Goal: Information Seeking & Learning: Learn about a topic

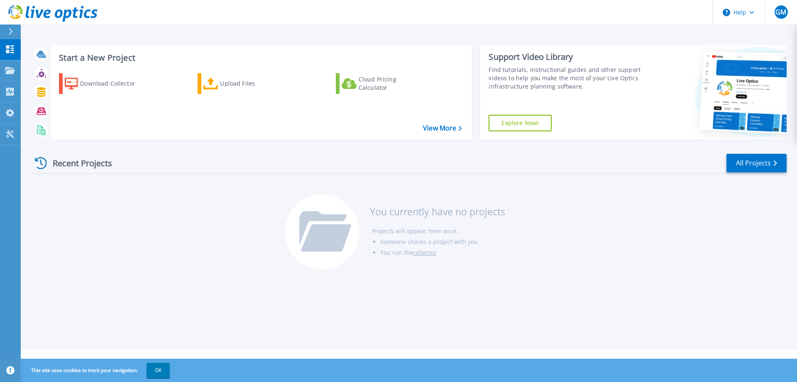
click at [68, 162] on div "Recent Projects" at bounding box center [77, 163] width 91 height 20
click at [42, 163] on icon at bounding box center [41, 163] width 12 height 12
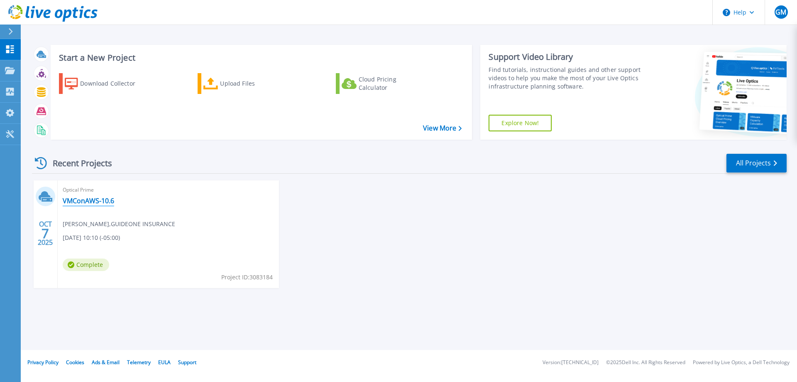
click at [93, 202] on link "VMConAWS-10.6" at bounding box center [88, 200] width 51 height 8
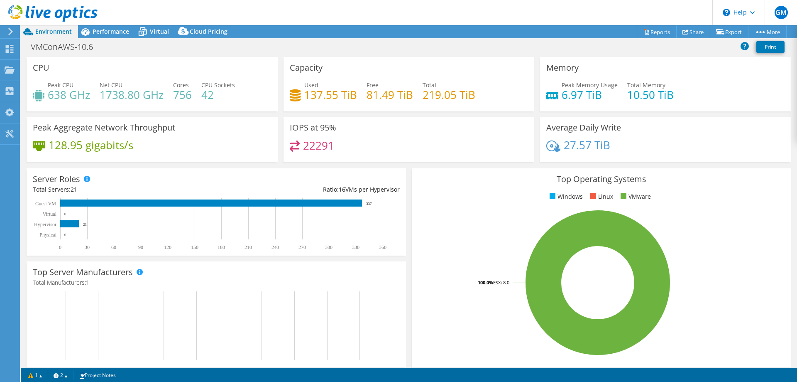
select select "USD"
click at [154, 30] on span "Virtual" at bounding box center [159, 31] width 19 height 8
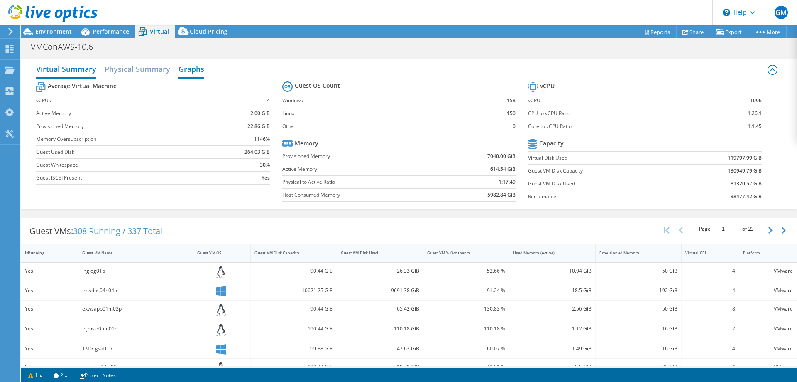
click at [186, 68] on h2 "Graphs" at bounding box center [192, 70] width 26 height 18
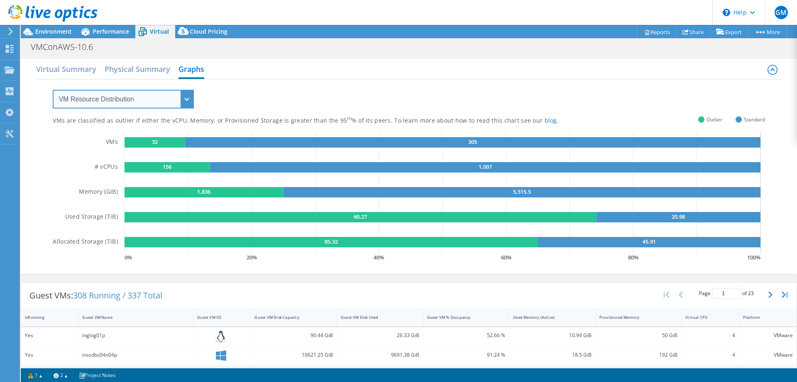
click at [188, 100] on select "VM Resource Distribution Provisioning Contrast Over Provisioning" at bounding box center [123, 99] width 141 height 19
click at [53, 90] on select "VM Resource Distribution Provisioning Contrast Over Provisioning" at bounding box center [123, 99] width 141 height 19
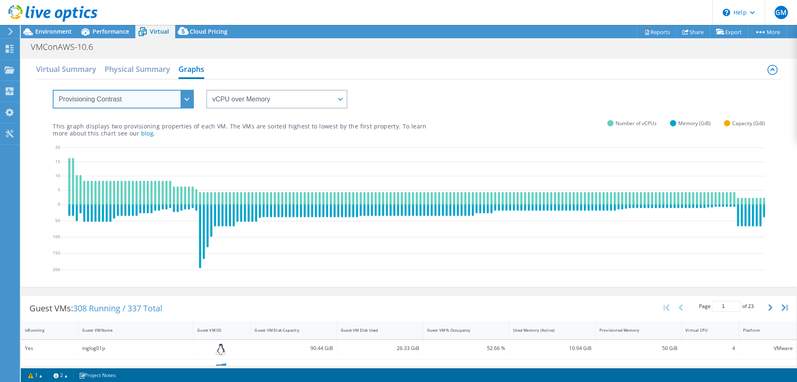
click at [188, 101] on select "VM Resource Distribution Provisioning Contrast Over Provisioning" at bounding box center [123, 99] width 141 height 19
select select "Over Provisioning"
click at [53, 90] on select "VM Resource Distribution Provisioning Contrast Over Provisioning" at bounding box center [123, 99] width 141 height 19
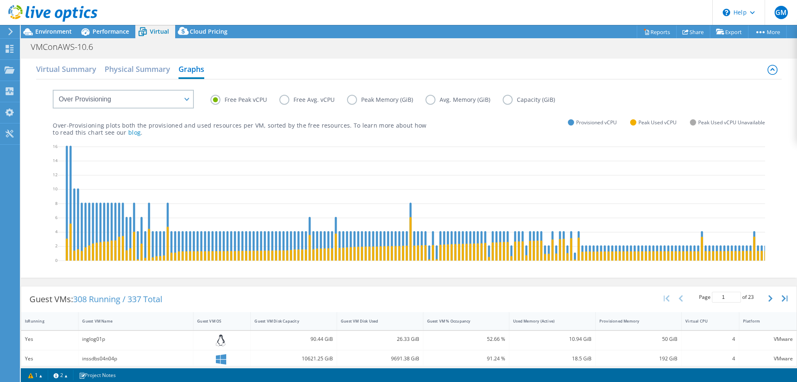
click at [432, 101] on label "Avg. Memory (GiB)" at bounding box center [464, 100] width 77 height 10
click at [0, 0] on input "Avg. Memory (GiB)" at bounding box center [0, 0] width 0 height 0
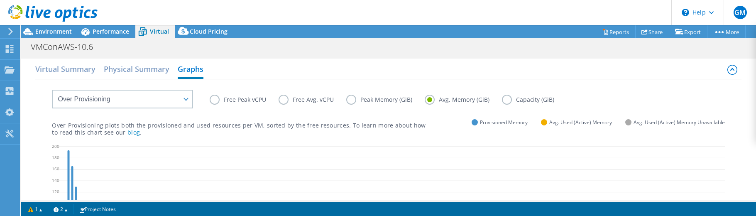
click at [275, 80] on div "Free Peak vCPU Free Avg. vCPU Peak Memory (GiB) Avg. Memory (GiB) Capacity (GiB)" at bounding box center [388, 93] width 673 height 28
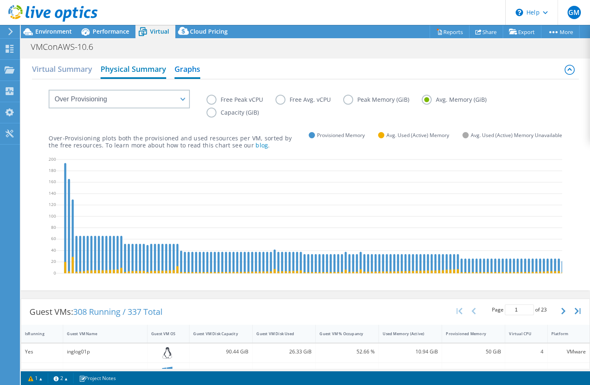
click at [120, 69] on h2 "Physical Summary" at bounding box center [133, 70] width 66 height 18
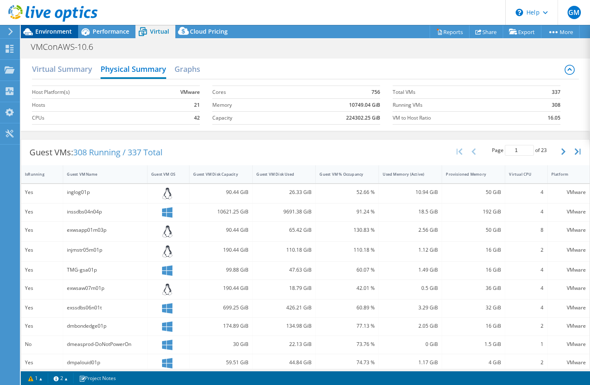
click at [53, 33] on span "Environment" at bounding box center [53, 31] width 37 height 8
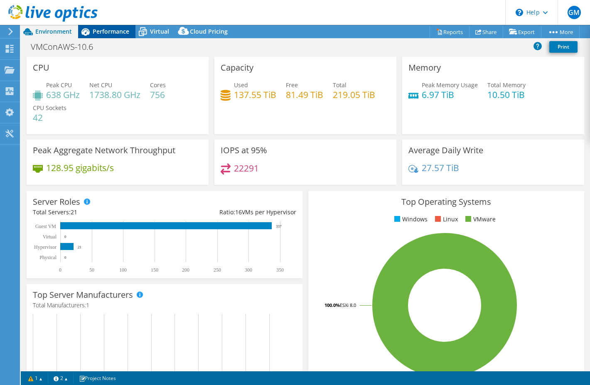
click at [102, 28] on span "Performance" at bounding box center [111, 31] width 37 height 8
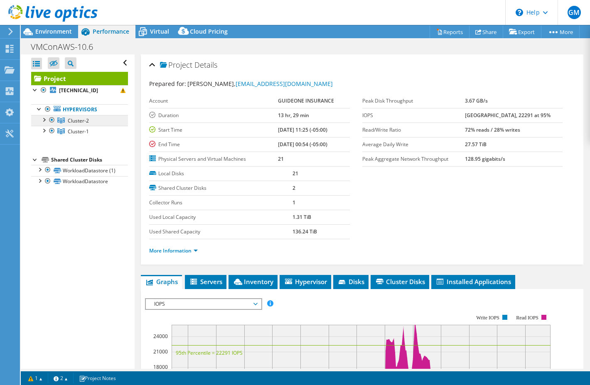
click at [78, 121] on span "Cluster-2" at bounding box center [78, 120] width 21 height 7
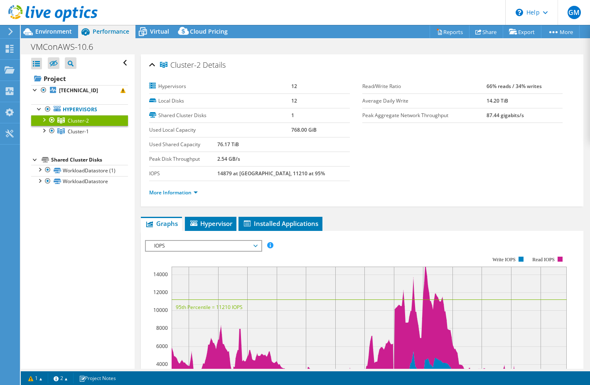
click at [349, 234] on div "IOPS Disk Throughput IO Size Latency Queue Depth CPU Percentage Memory Page Fau…" at bounding box center [362, 377] width 434 height 293
click at [47, 120] on div at bounding box center [43, 119] width 8 height 8
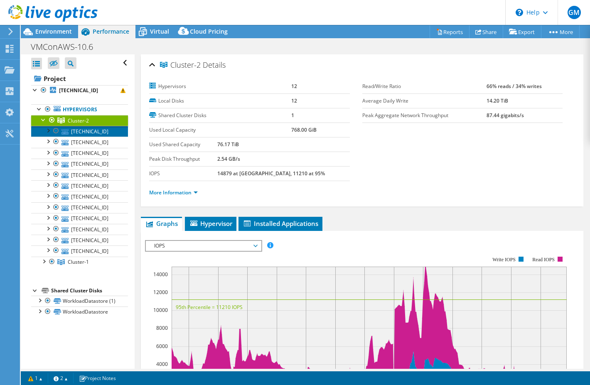
click at [112, 132] on link "172.16.226.10" at bounding box center [79, 131] width 97 height 11
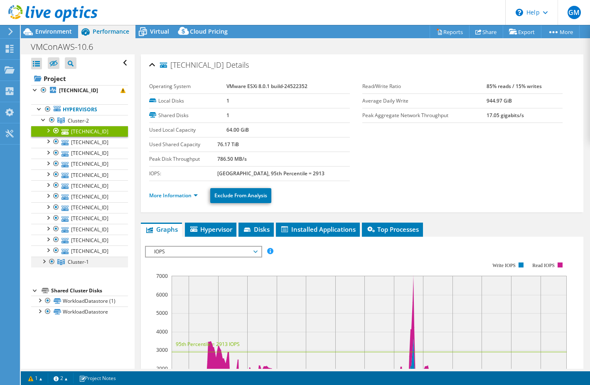
click at [44, 262] on div at bounding box center [43, 261] width 8 height 8
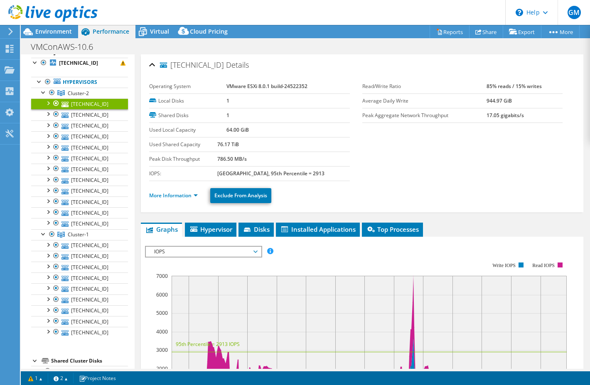
scroll to position [32, 0]
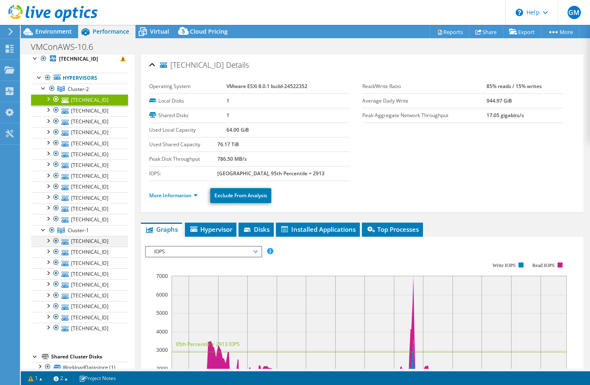
click at [48, 242] on div at bounding box center [48, 240] width 8 height 8
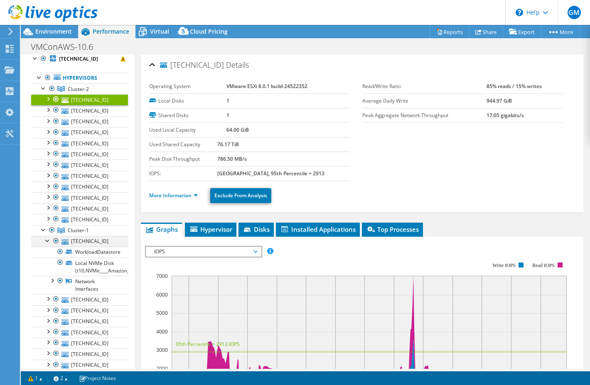
click at [47, 240] on div at bounding box center [48, 240] width 8 height 8
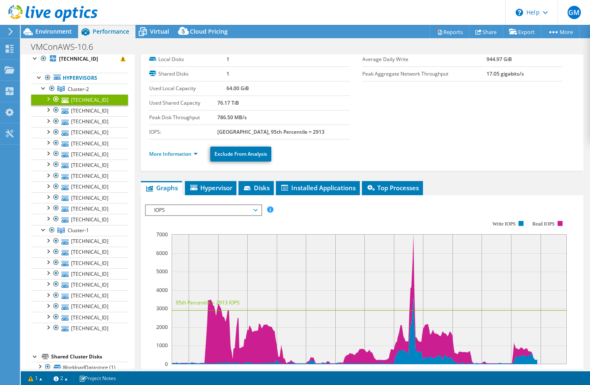
scroll to position [125, 0]
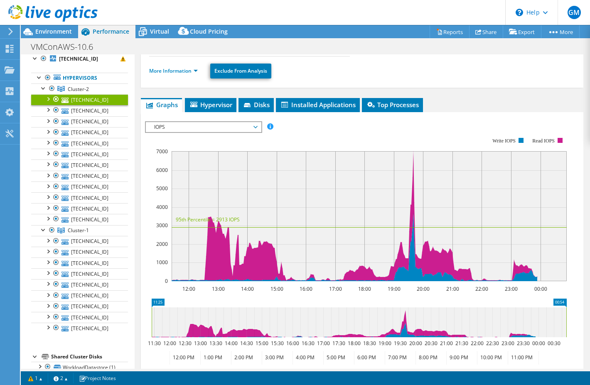
click at [253, 125] on span "IOPS" at bounding box center [203, 127] width 107 height 10
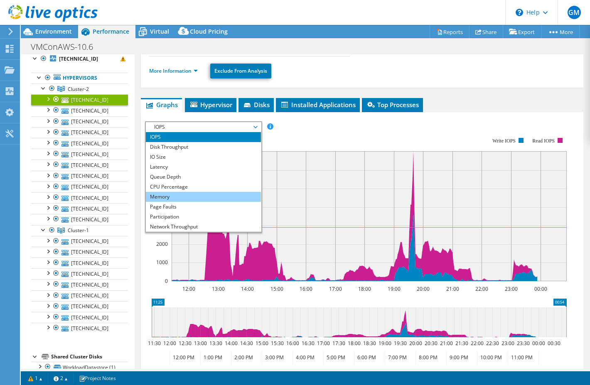
click at [176, 196] on li "Memory" at bounding box center [203, 197] width 115 height 10
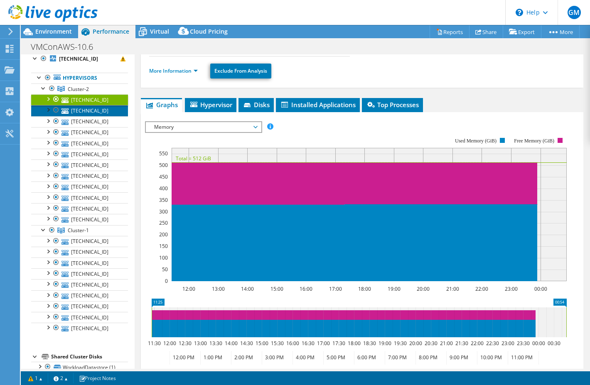
click at [76, 110] on link "172.16.226.11" at bounding box center [79, 110] width 97 height 11
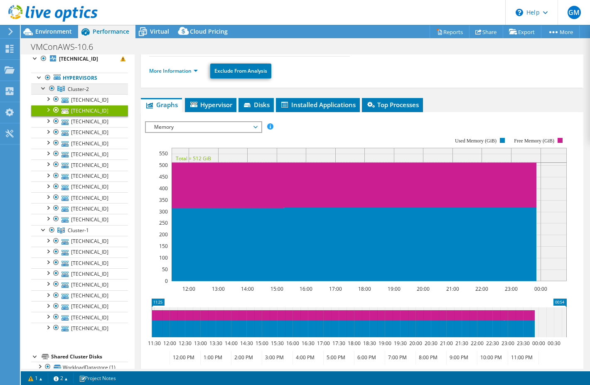
click at [71, 89] on span "Cluster-2" at bounding box center [78, 89] width 21 height 7
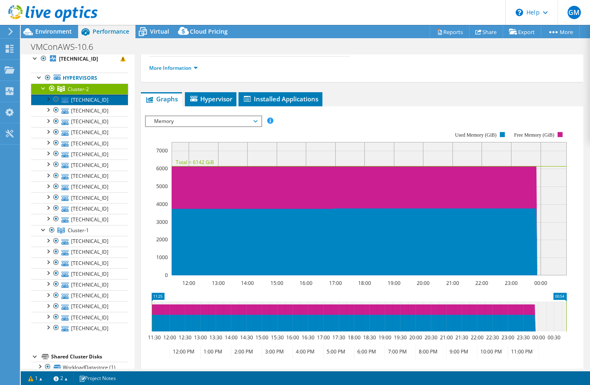
click at [88, 100] on link "172.16.226.10" at bounding box center [79, 99] width 97 height 11
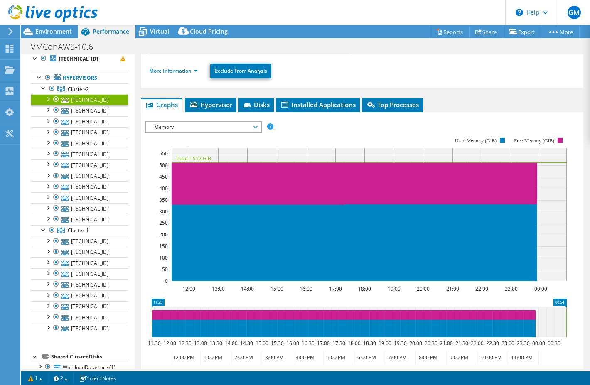
click at [255, 127] on span "Memory" at bounding box center [203, 127] width 107 height 10
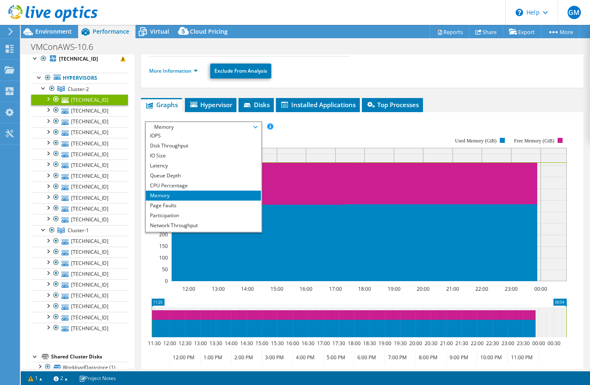
scroll to position [0, 0]
click at [182, 187] on li "CPU Percentage" at bounding box center [203, 187] width 115 height 10
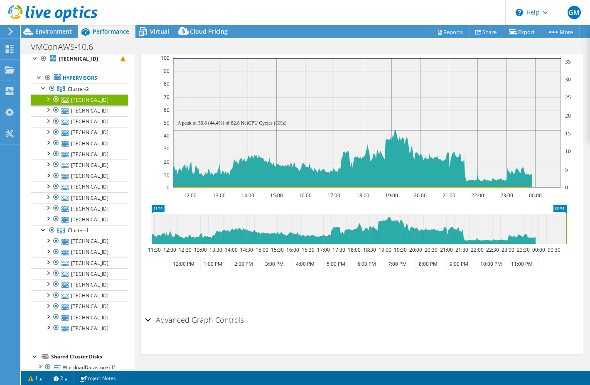
scroll to position [58, 0]
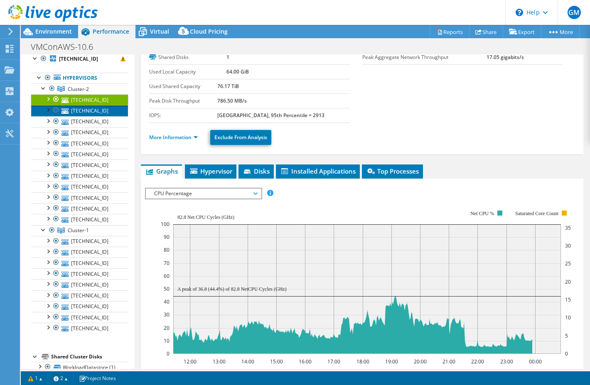
click at [78, 113] on link "172.16.226.11" at bounding box center [79, 110] width 97 height 11
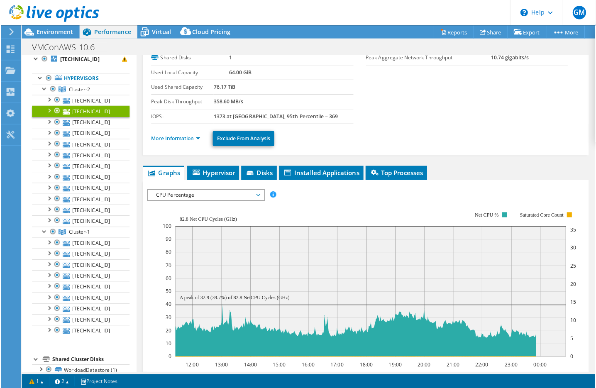
scroll to position [0, 0]
